Goal: Task Accomplishment & Management: Manage account settings

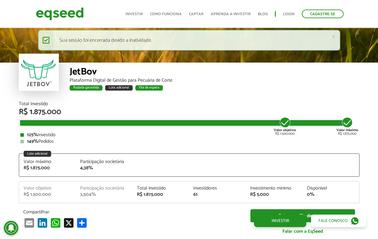
scroll to position [692, 0]
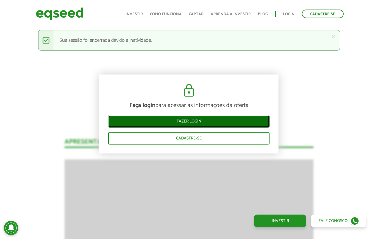
click at [206, 123] on link "Fazer login" at bounding box center [188, 121] width 161 height 13
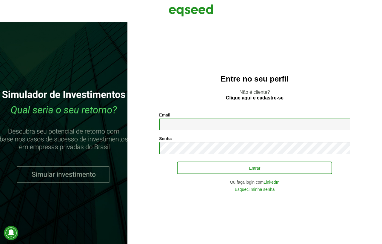
type input "**********"
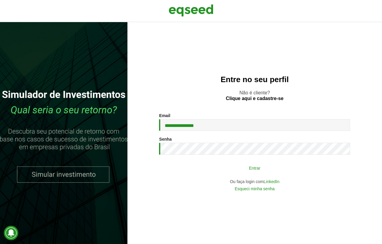
click at [208, 170] on button "Entrar" at bounding box center [254, 167] width 155 height 11
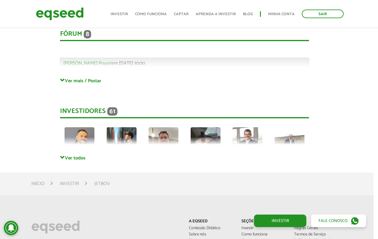
scroll to position [1570, 4]
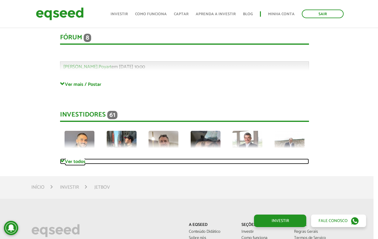
click at [86, 159] on link "Ver todos" at bounding box center [184, 162] width 249 height 6
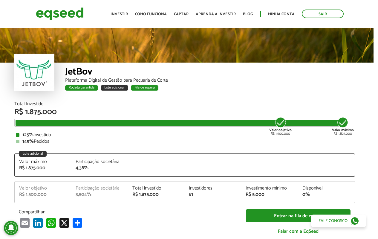
scroll to position [601, 4]
